Goal: Task Accomplishment & Management: Use online tool/utility

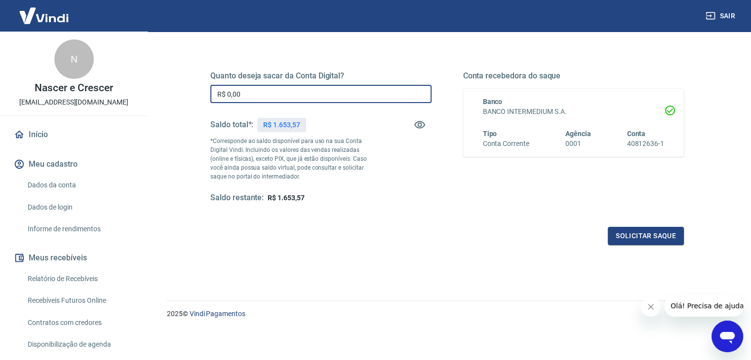
click at [319, 94] on input "R$ 0,00" at bounding box center [320, 94] width 221 height 18
type input "R$ 1.653,57"
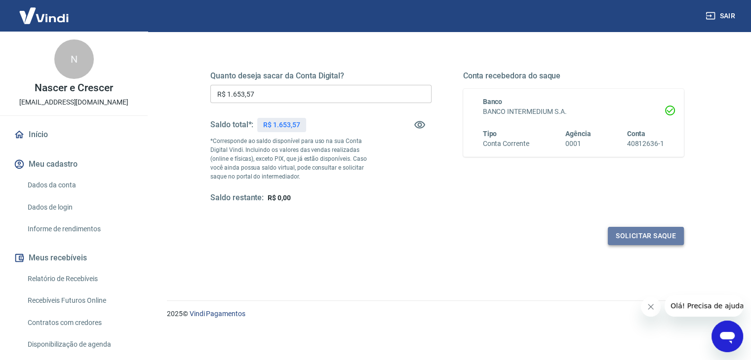
click at [659, 242] on button "Solicitar saque" at bounding box center [646, 236] width 76 height 18
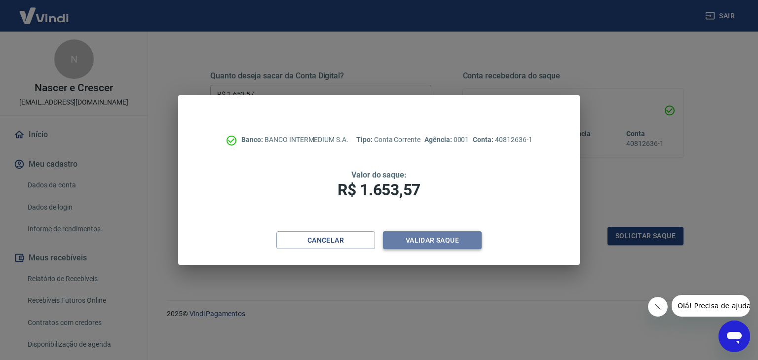
click at [453, 243] on button "Validar saque" at bounding box center [432, 241] width 99 height 18
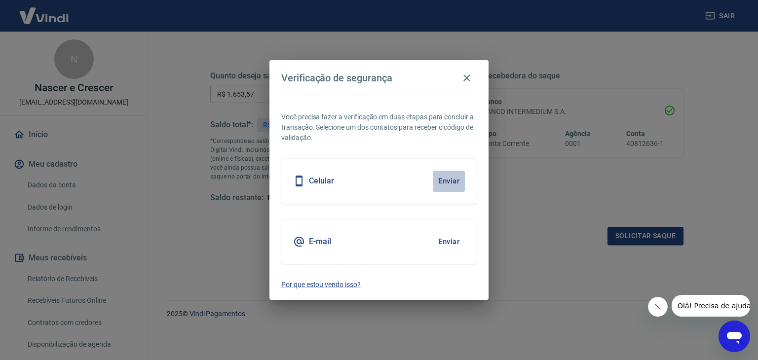
click at [453, 183] on button "Enviar" at bounding box center [449, 181] width 32 height 21
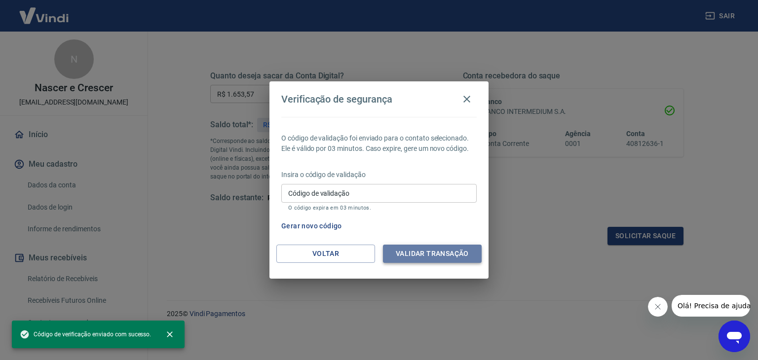
click at [455, 251] on button "Validar transação" at bounding box center [432, 254] width 99 height 18
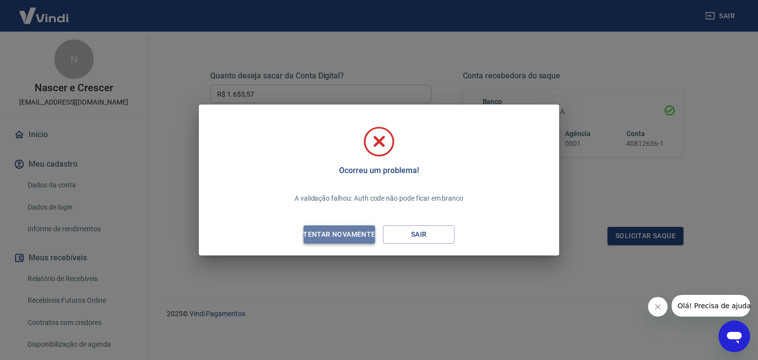
click at [350, 233] on div "Tentar novamente" at bounding box center [339, 235] width 96 height 12
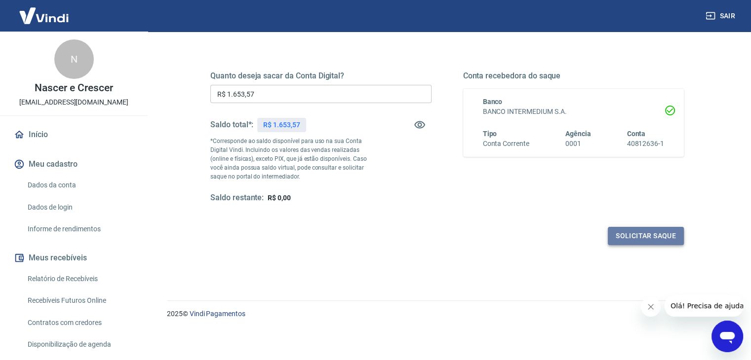
click at [625, 238] on button "Solicitar saque" at bounding box center [646, 236] width 76 height 18
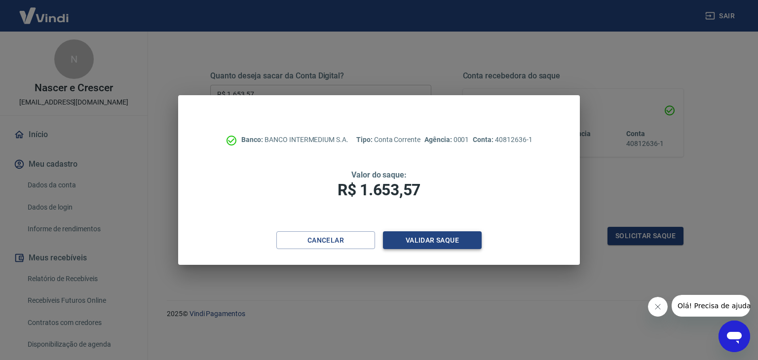
click at [451, 241] on button "Validar saque" at bounding box center [432, 241] width 99 height 18
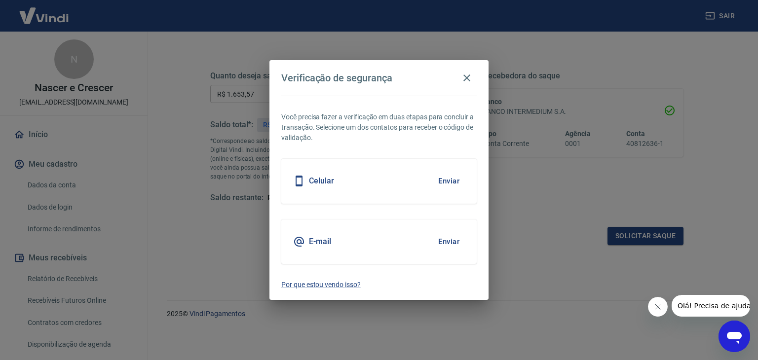
click at [302, 181] on icon at bounding box center [299, 181] width 7 height 11
click at [311, 249] on div "E-mail Enviar" at bounding box center [379, 242] width 196 height 44
click at [457, 119] on p "Você precisa fazer a verificação em duas etapas para concluir a transação. Sele…" at bounding box center [379, 127] width 196 height 31
click at [446, 181] on button "Enviar" at bounding box center [449, 181] width 32 height 21
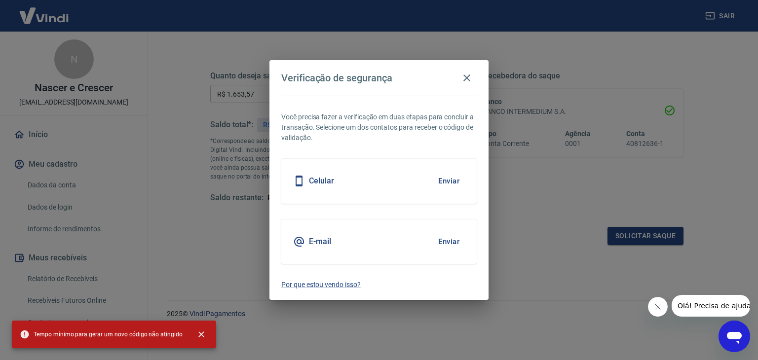
drag, startPoint x: 197, startPoint y: 334, endPoint x: 310, endPoint y: 275, distance: 127.2
click at [199, 334] on icon "close" at bounding box center [202, 335] width 6 height 6
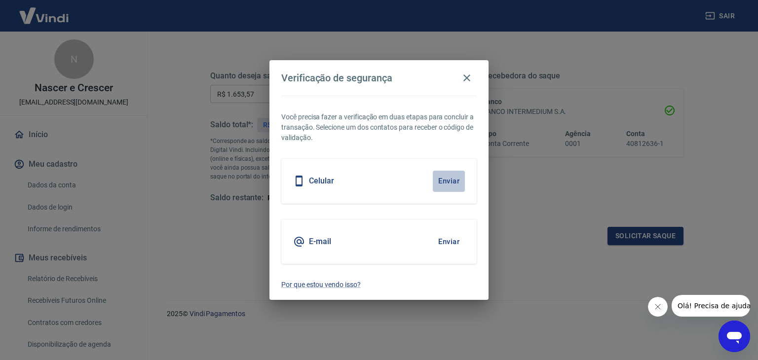
click at [458, 184] on button "Enviar" at bounding box center [449, 181] width 32 height 21
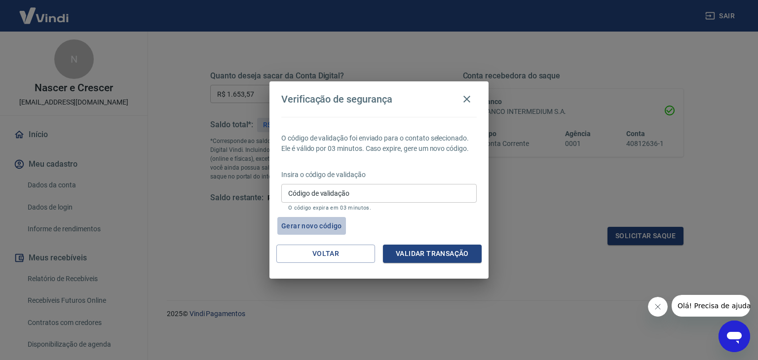
click at [335, 227] on button "Gerar novo código" at bounding box center [312, 226] width 69 height 18
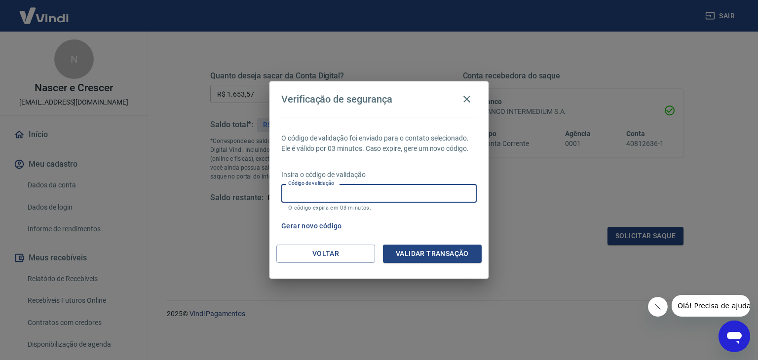
paste input "966000"
type input "966000"
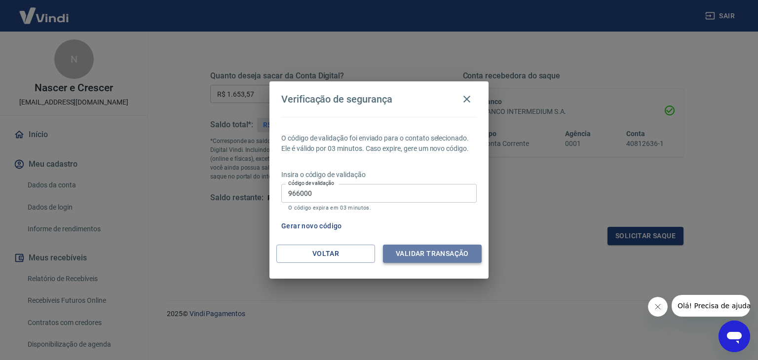
click at [435, 254] on button "Validar transação" at bounding box center [432, 254] width 99 height 18
